Goal: Task Accomplishment & Management: Complete application form

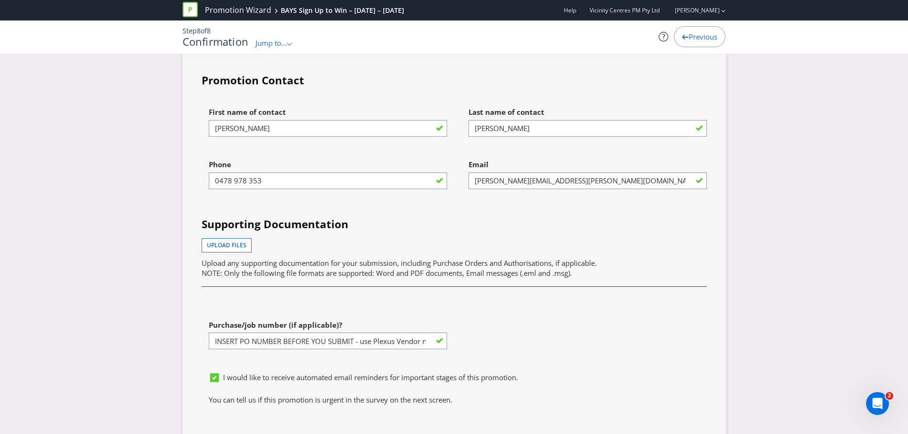
scroll to position [0, 151]
drag, startPoint x: 213, startPoint y: 332, endPoint x: 531, endPoint y: 332, distance: 318.3
click at [531, 332] on div "First name of contact [PERSON_NAME] Last name of contact [PERSON_NAME] Phone [P…" at bounding box center [453, 234] width 519 height 265
type input "1246459"
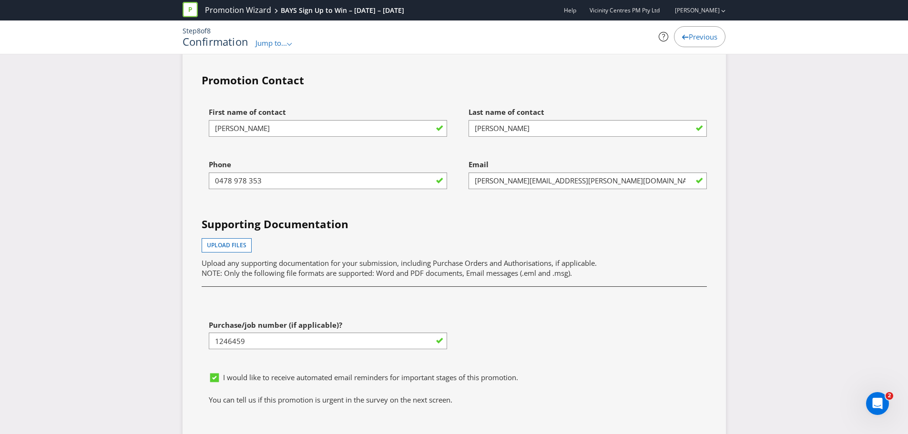
click at [531, 332] on div "First name of contact [PERSON_NAME] Last name of contact [PERSON_NAME] Phone [P…" at bounding box center [453, 234] width 519 height 265
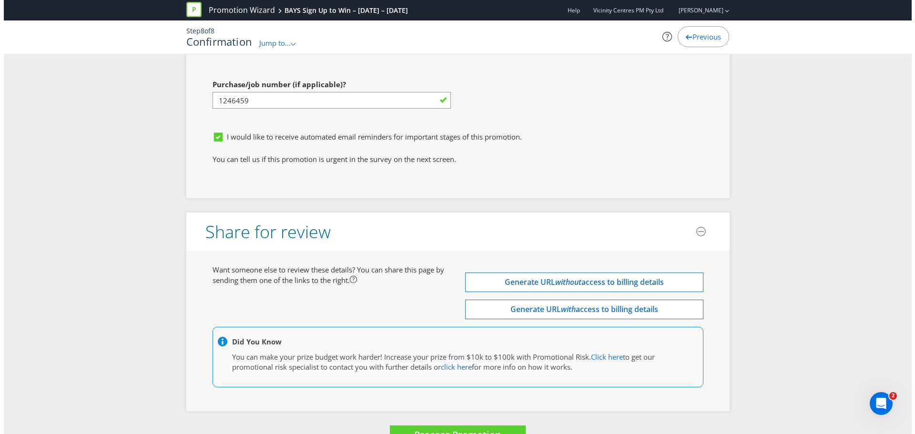
scroll to position [3243, 0]
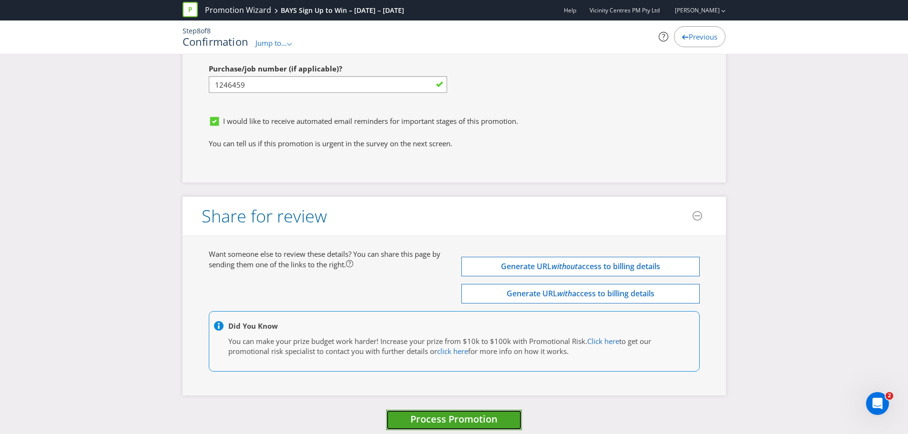
click at [474, 413] on span "Process Promotion" at bounding box center [453, 419] width 87 height 13
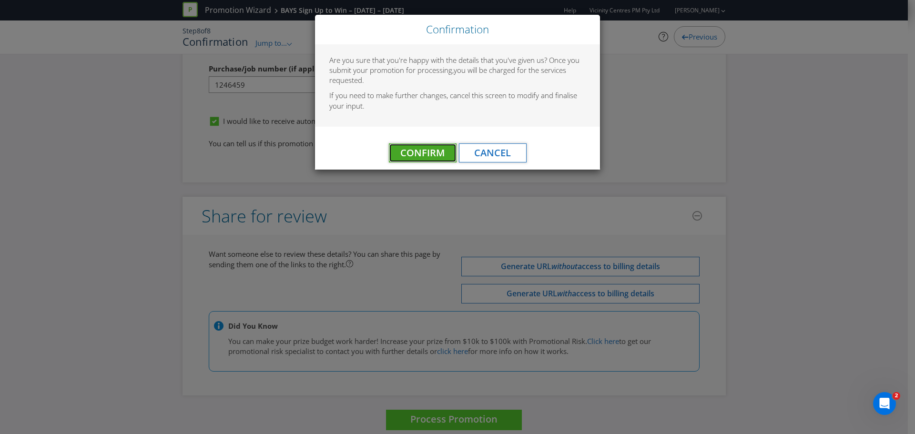
click at [415, 151] on span "Confirm" at bounding box center [422, 152] width 44 height 13
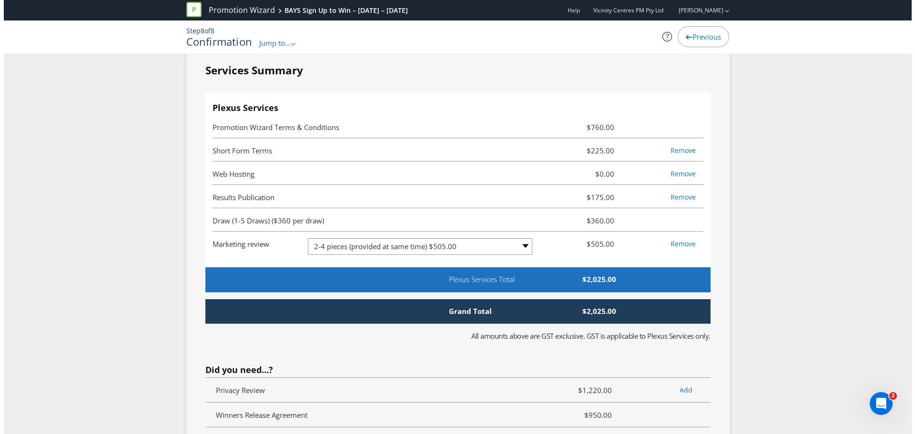
scroll to position [0, 0]
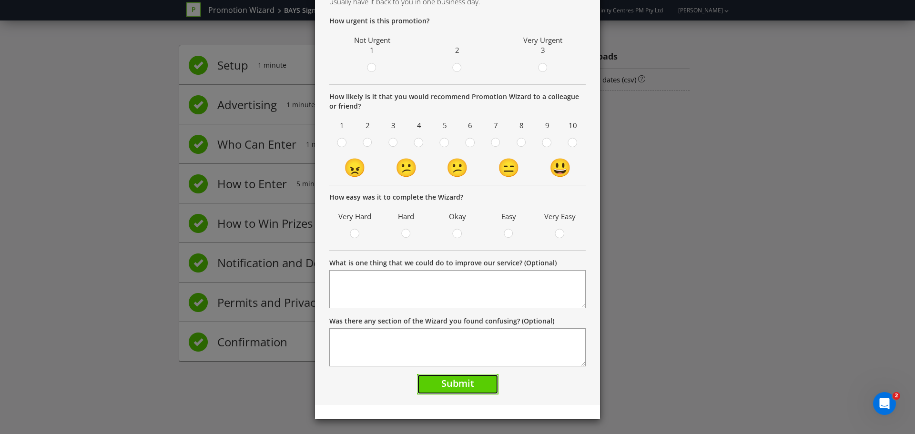
click at [469, 382] on span "Submit" at bounding box center [457, 383] width 33 height 13
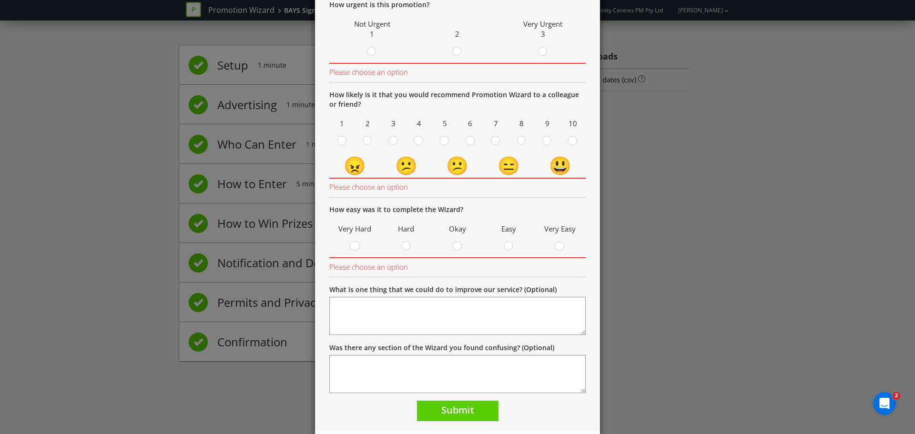
click at [737, 237] on div "Thank you Thank you! Your promotion is being reviewed as part of our QA process…" at bounding box center [457, 217] width 915 height 434
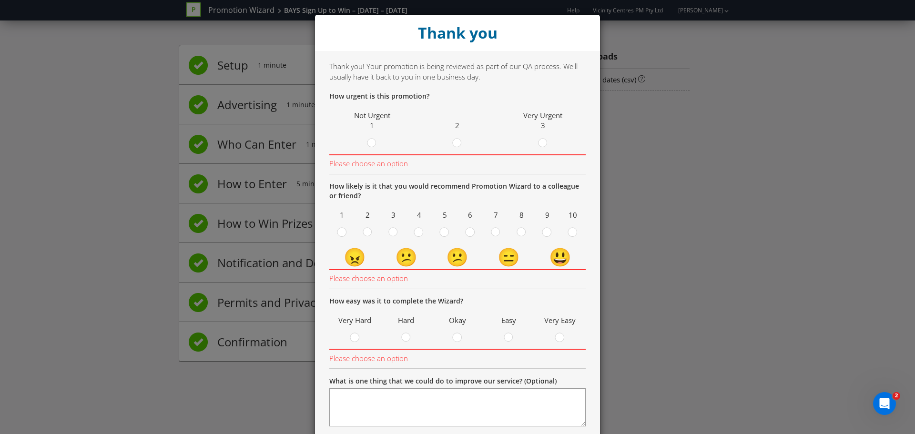
click at [515, 25] on div "Thank you" at bounding box center [457, 33] width 285 height 36
click at [541, 147] on icon at bounding box center [543, 143] width 10 height 10
click at [0, 0] on input "radio" at bounding box center [0, 0] width 0 height 0
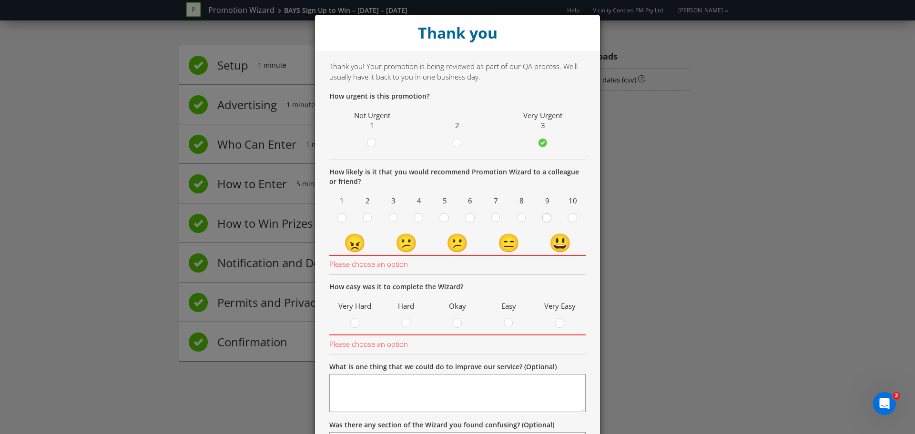
click at [545, 217] on div at bounding box center [547, 215] width 5 height 5
click at [0, 0] on input "radio" at bounding box center [0, 0] width 0 height 0
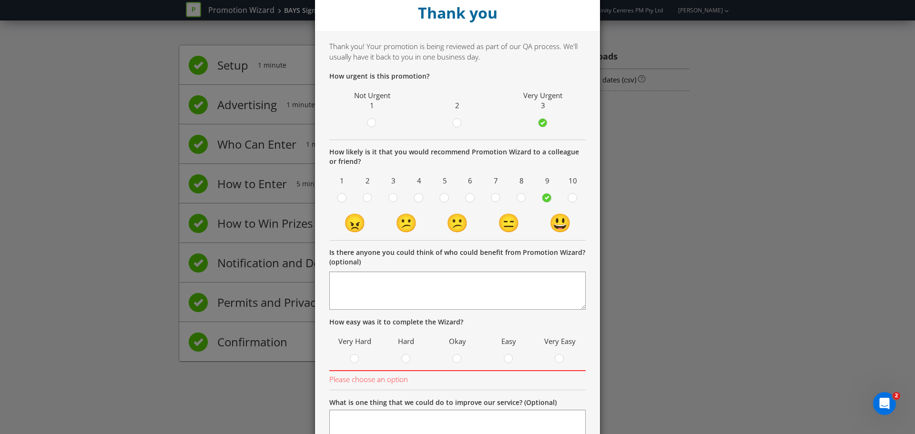
scroll to position [83, 0]
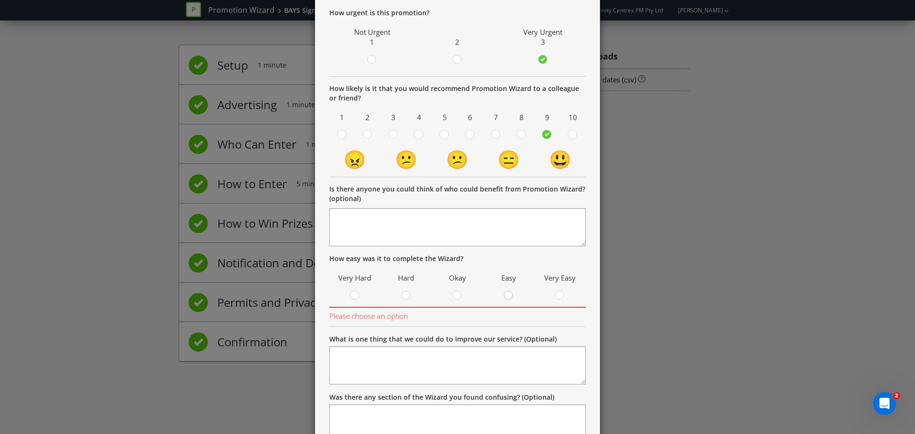
click at [507, 294] on div at bounding box center [509, 292] width 5 height 5
click at [0, 0] on input "radio" at bounding box center [0, 0] width 0 height 0
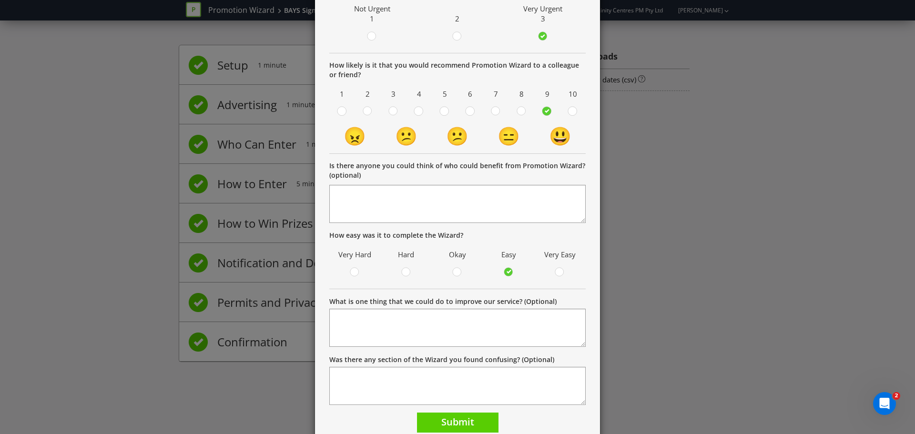
scroll to position [145, 0]
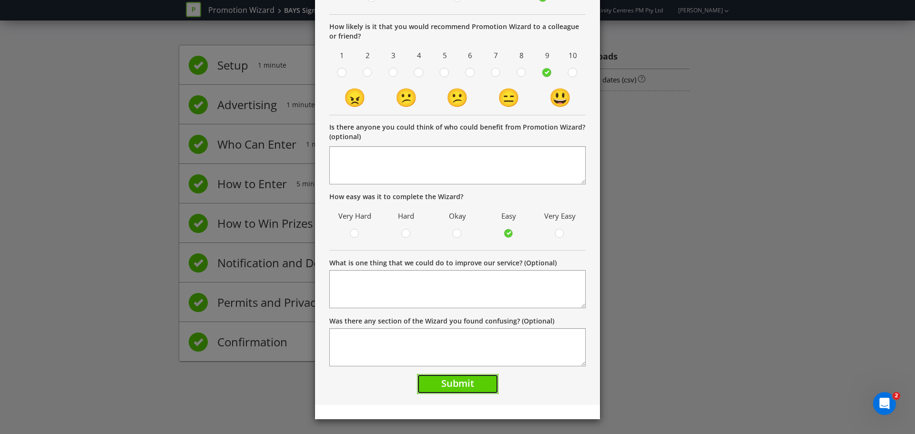
click at [441, 381] on span "Submit" at bounding box center [457, 383] width 33 height 13
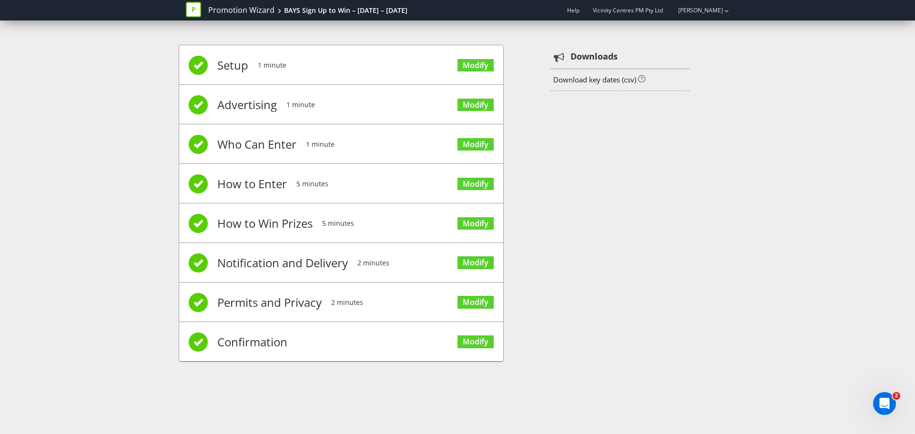
click at [589, 201] on div "Setup 1 minute Modify Advertising 1 minute Modify Who Can Enter 1 minute Modify…" at bounding box center [458, 207] width 558 height 355
